Goal: Task Accomplishment & Management: Manage account settings

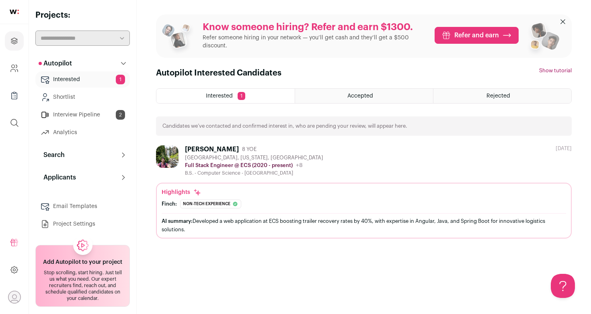
click at [81, 100] on link "Shortlist" at bounding box center [82, 97] width 94 height 16
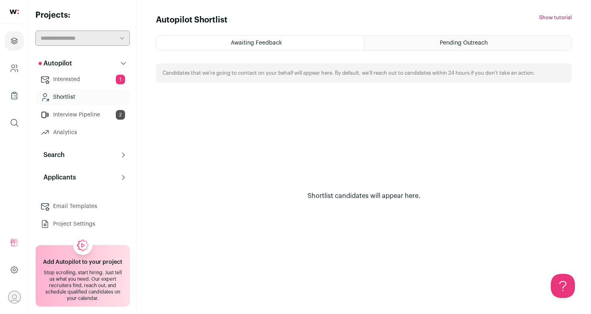
click at [73, 79] on link "Interested 1" at bounding box center [82, 80] width 94 height 16
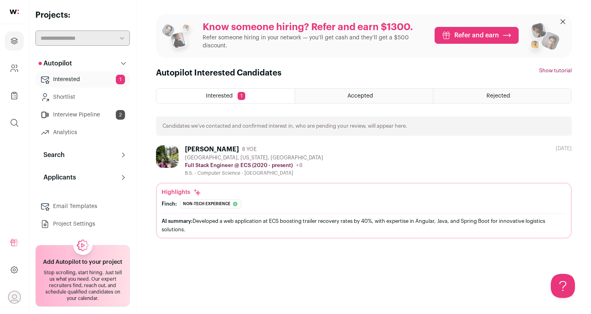
click at [342, 148] on div "[PERSON_NAME] 8 YOE [GEOGRAPHIC_DATA], [US_STATE], [GEOGRAPHIC_DATA] Full Stack…" at bounding box center [364, 161] width 416 height 31
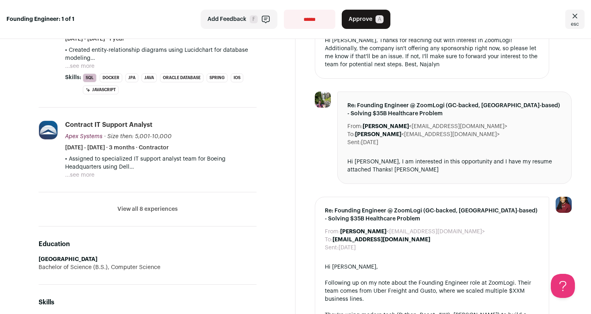
scroll to position [440, 0]
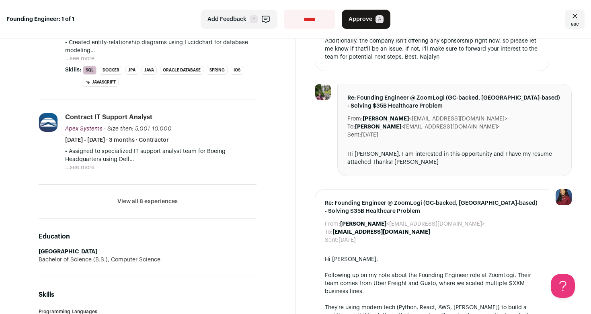
click at [149, 200] on button "View all 8 experiences" at bounding box center [147, 202] width 60 height 8
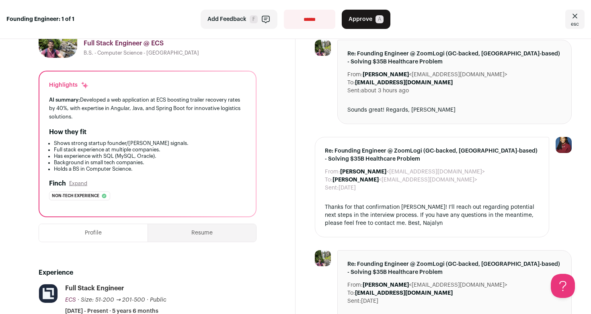
scroll to position [0, 0]
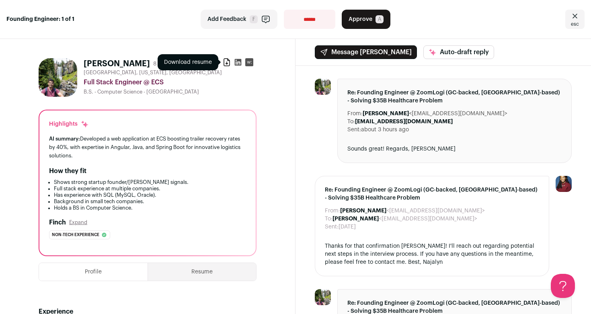
click at [225, 62] on icon at bounding box center [227, 62] width 8 height 8
click at [239, 62] on icon at bounding box center [238, 62] width 8 height 8
click at [362, 19] on span "Approve" at bounding box center [361, 19] width 24 height 8
